Goal: Manage account settings

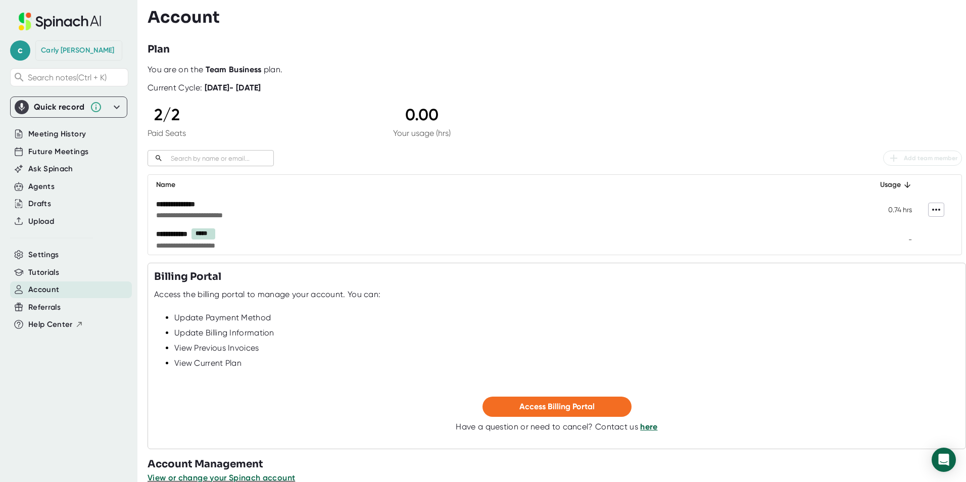
click at [930, 210] on icon at bounding box center [936, 210] width 12 height 12
click at [849, 208] on div at bounding box center [483, 241] width 966 height 482
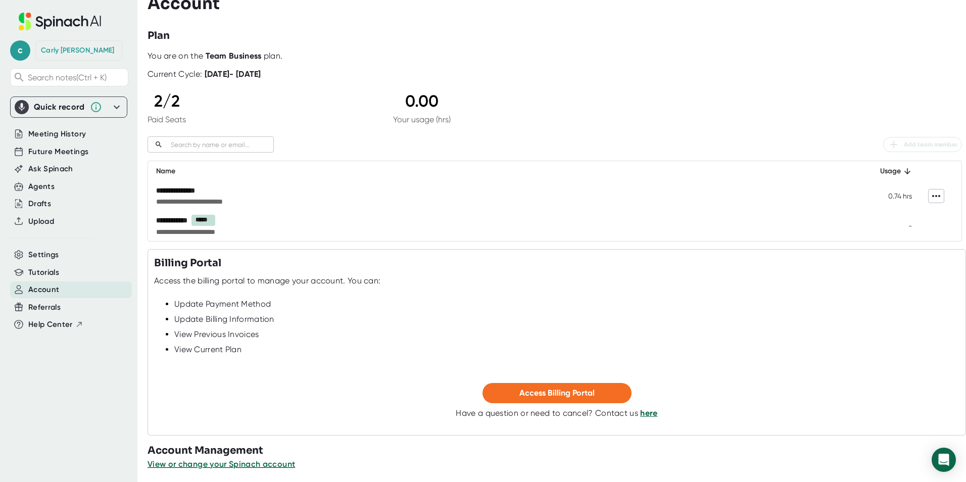
scroll to position [17, 0]
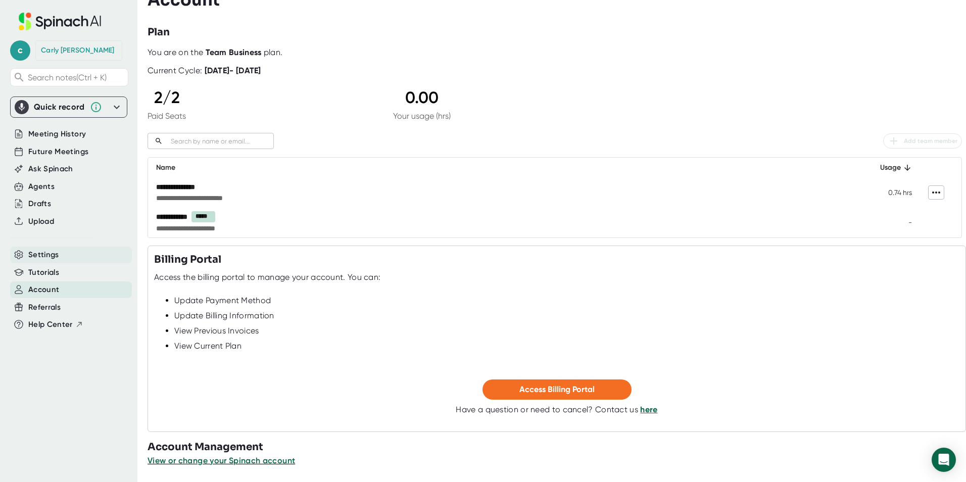
click at [38, 257] on span "Settings" at bounding box center [43, 255] width 31 height 12
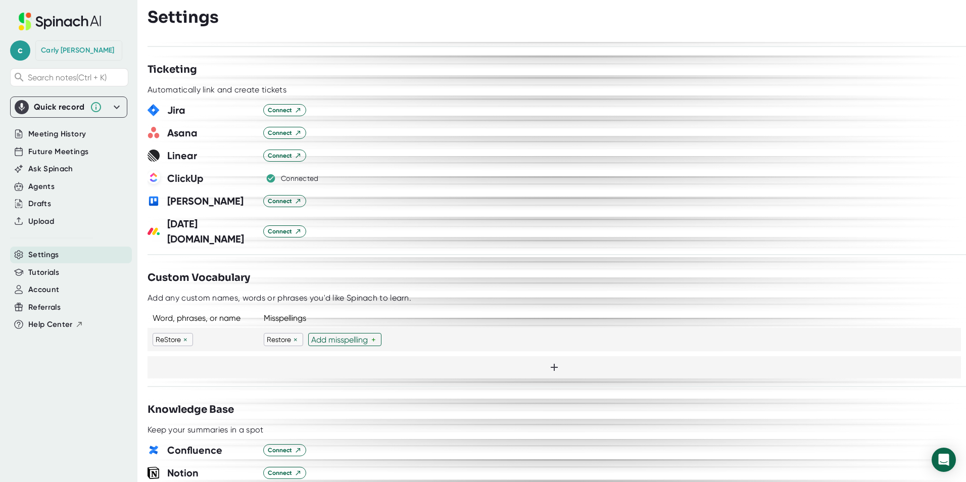
scroll to position [554, 0]
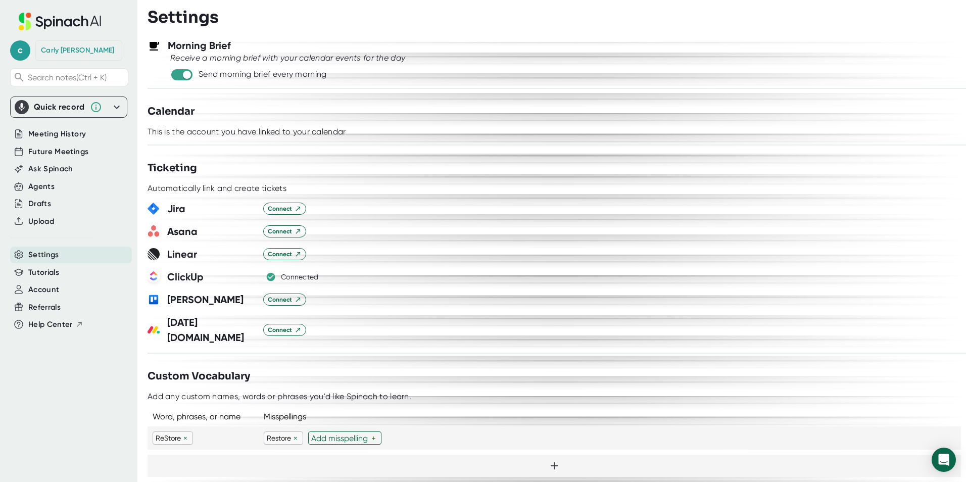
click at [57, 51] on div "[PERSON_NAME]" at bounding box center [78, 50] width 74 height 9
click at [18, 46] on span "c" at bounding box center [20, 50] width 20 height 20
click at [55, 92] on b "Edit Profile" at bounding box center [49, 95] width 33 height 9
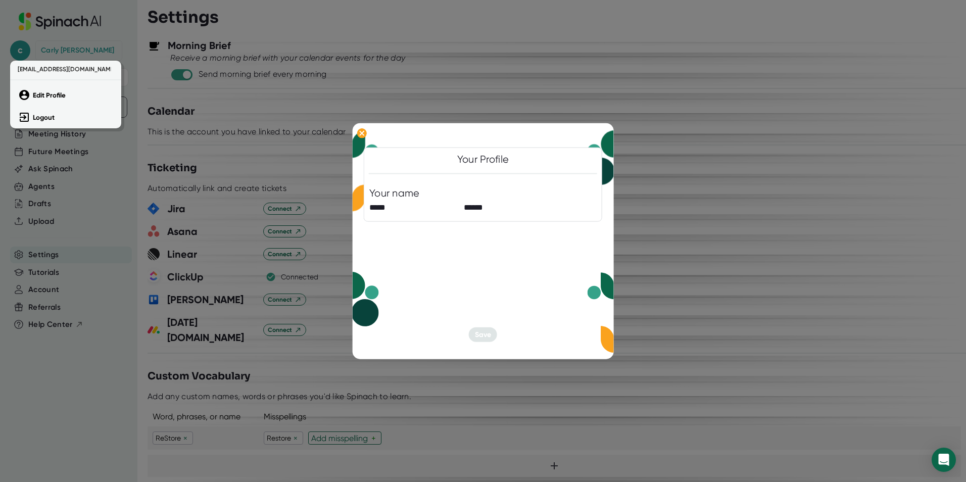
click at [764, 97] on div at bounding box center [483, 241] width 966 height 482
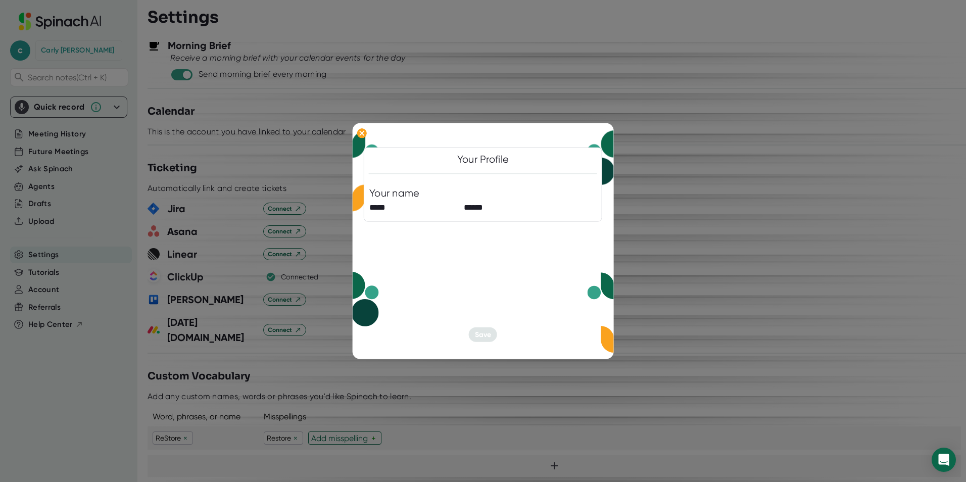
click at [581, 153] on div "Your Profile" at bounding box center [482, 159] width 227 height 13
click at [363, 132] on icon at bounding box center [362, 133] width 5 height 5
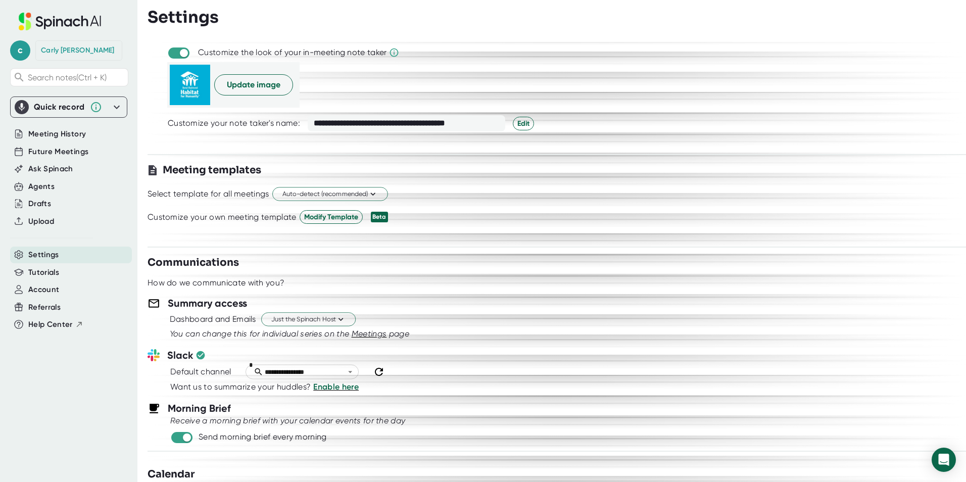
scroll to position [150, 0]
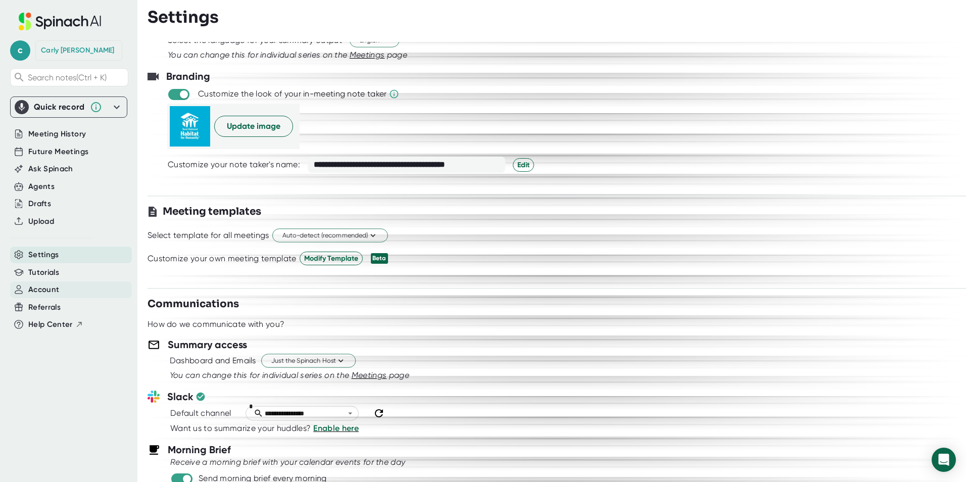
click at [53, 288] on span "Account" at bounding box center [43, 290] width 31 height 12
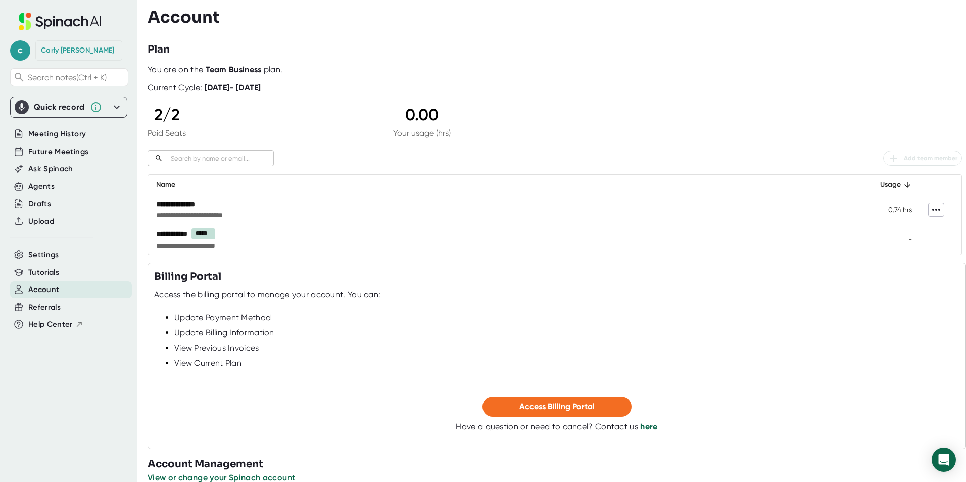
click at [930, 207] on icon at bounding box center [936, 210] width 12 height 12
click at [734, 211] on div at bounding box center [483, 241] width 966 height 482
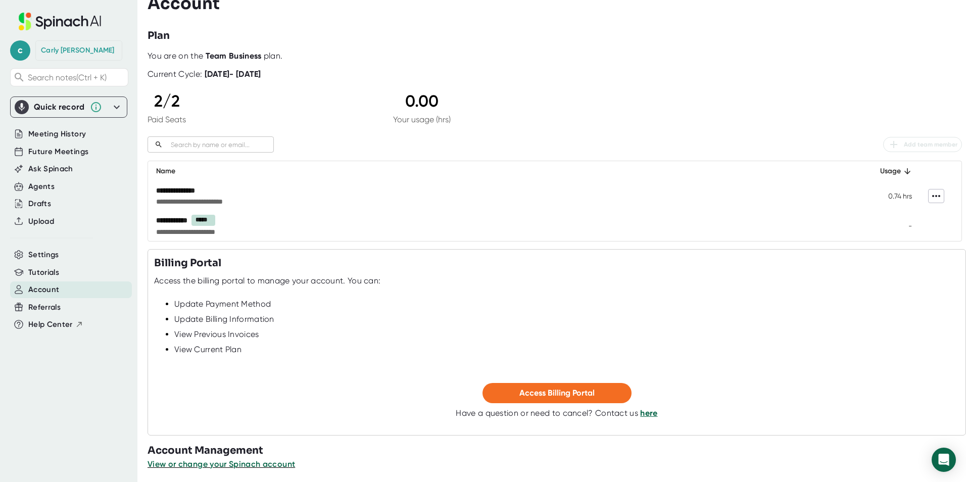
scroll to position [17, 0]
